Goal: Navigation & Orientation: Find specific page/section

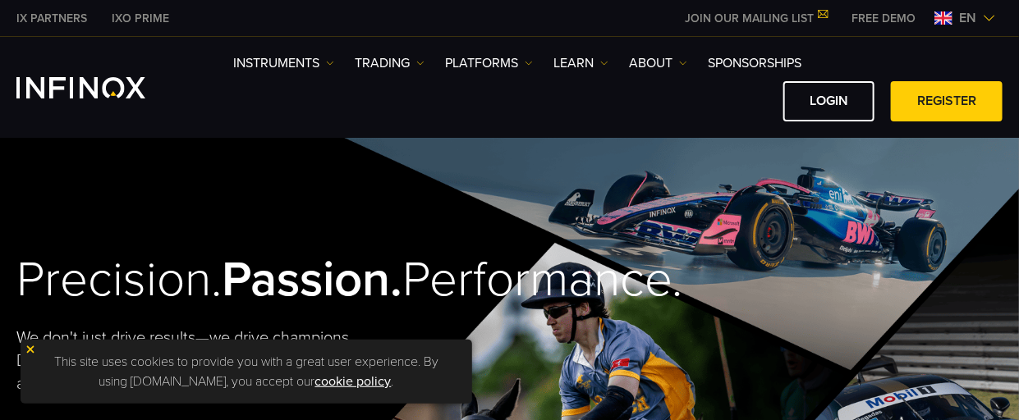
scroll to position [7448, 0]
click at [949, 14] on img at bounding box center [943, 17] width 18 height 13
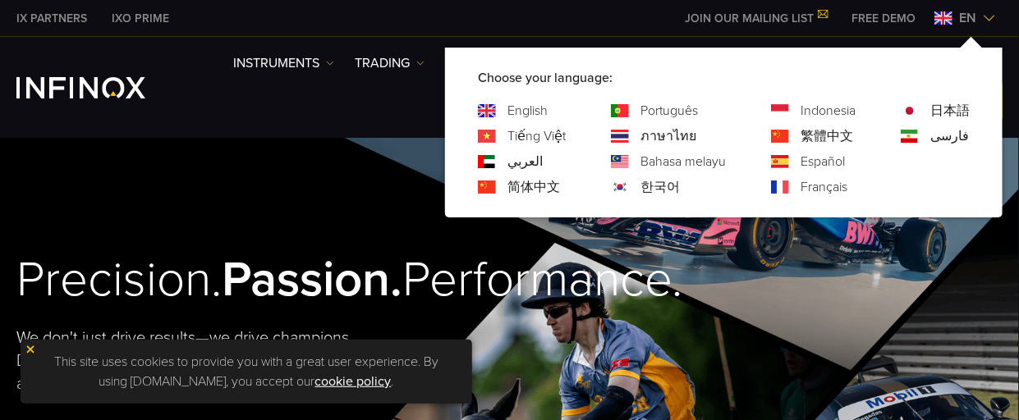
click at [649, 185] on link "한국어" at bounding box center [659, 187] width 39 height 20
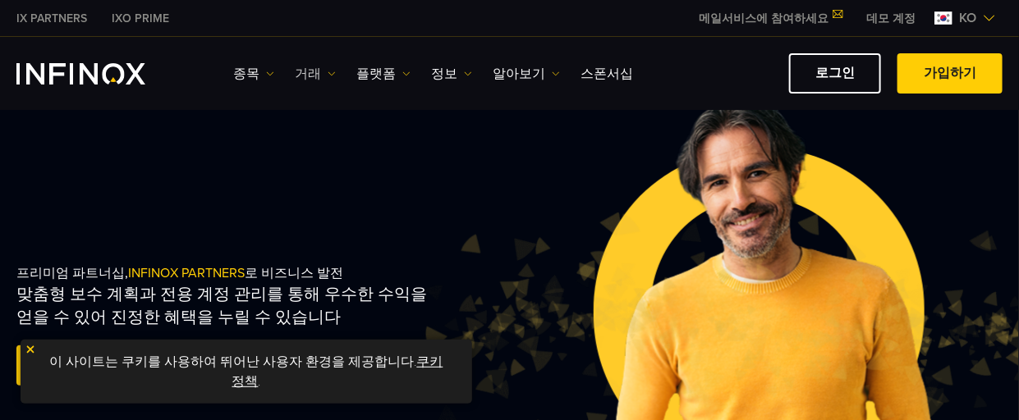
click at [327, 70] on img at bounding box center [331, 74] width 8 height 8
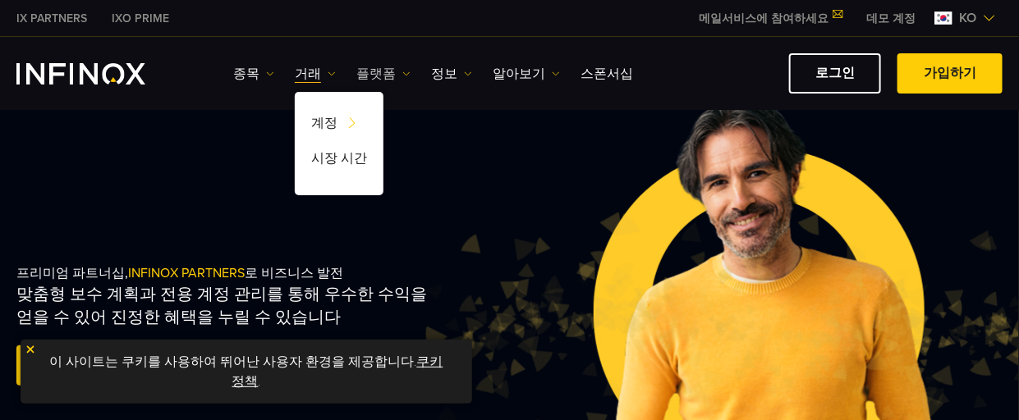
click at [397, 66] on link "플랫폼" at bounding box center [383, 74] width 54 height 20
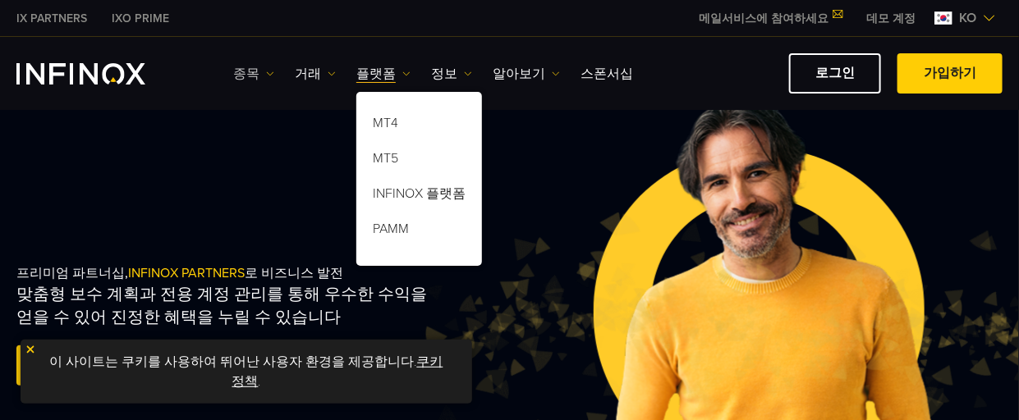
click at [266, 70] on img at bounding box center [270, 74] width 8 height 8
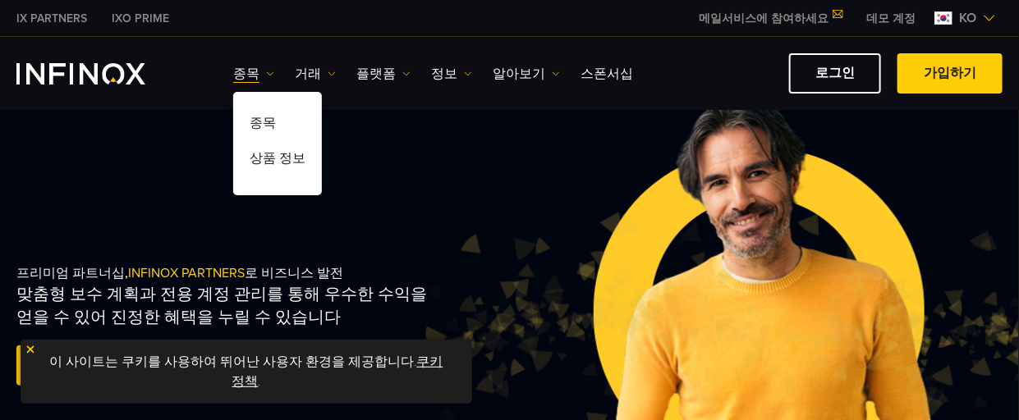
click at [464, 121] on div "프리미엄 파트너십, INFINOX PARTNERS 로 비즈니스 발전 맞춤형 보수 계획과 전용 계정 관리를 통해 우수한 수익을 얻을 수 있어 진…" at bounding box center [509, 327] width 1019 height 466
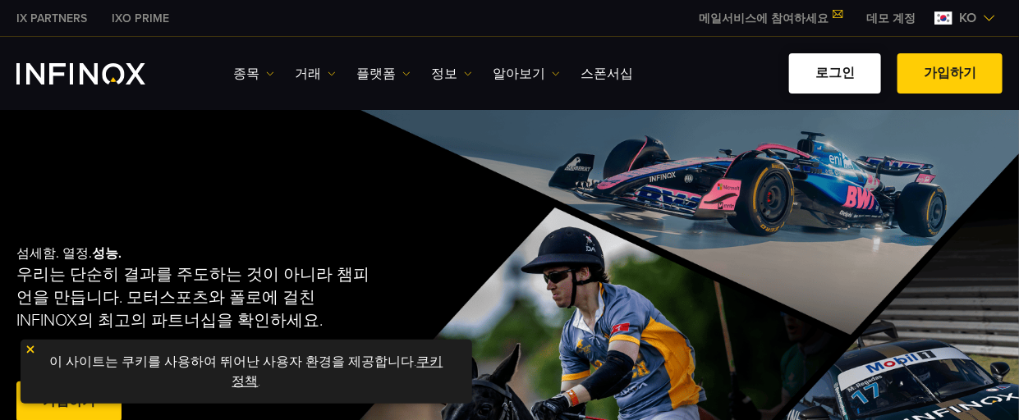
click at [836, 69] on link "로그인" at bounding box center [835, 73] width 92 height 40
